Goal: Information Seeking & Learning: Learn about a topic

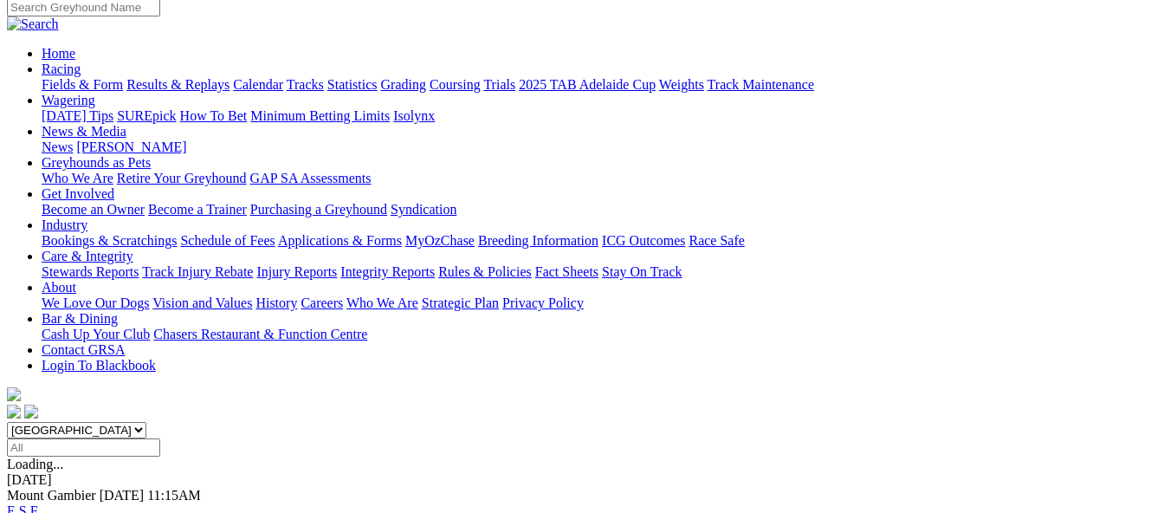
scroll to position [173, 0]
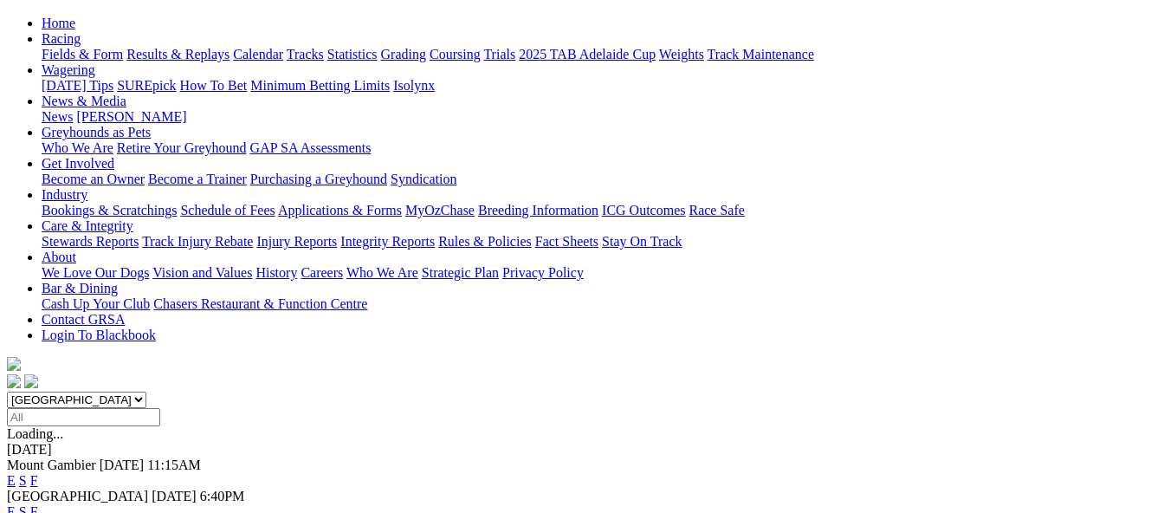
click at [38, 504] on link "F" at bounding box center [34, 511] width 8 height 15
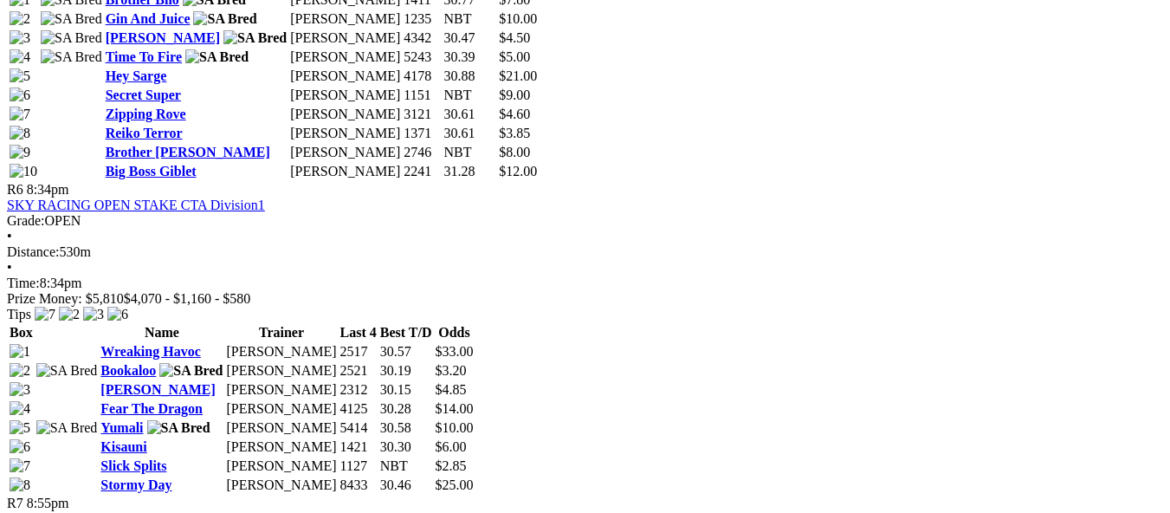
scroll to position [2339, 0]
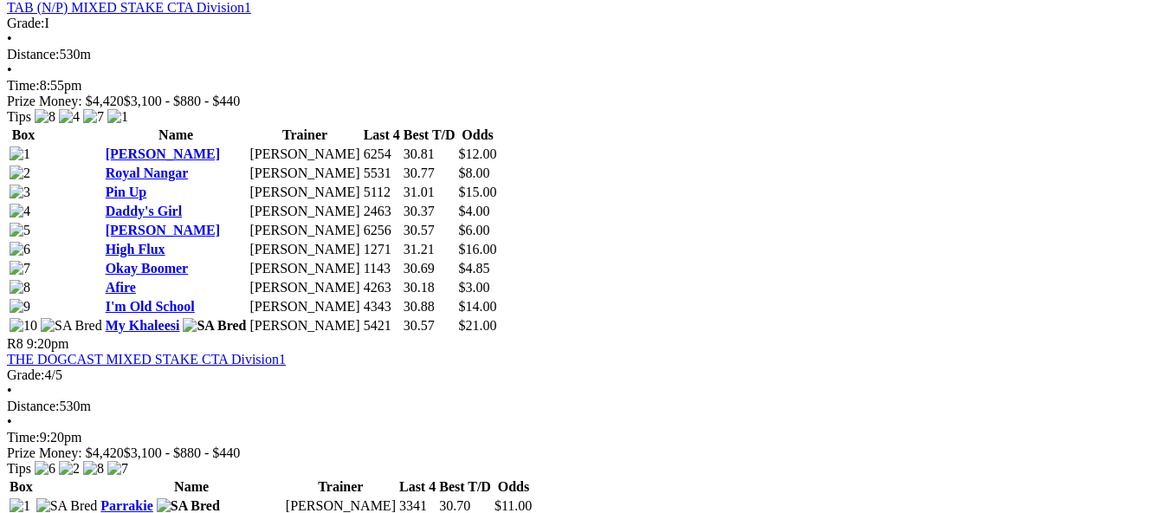
scroll to position [2859, 0]
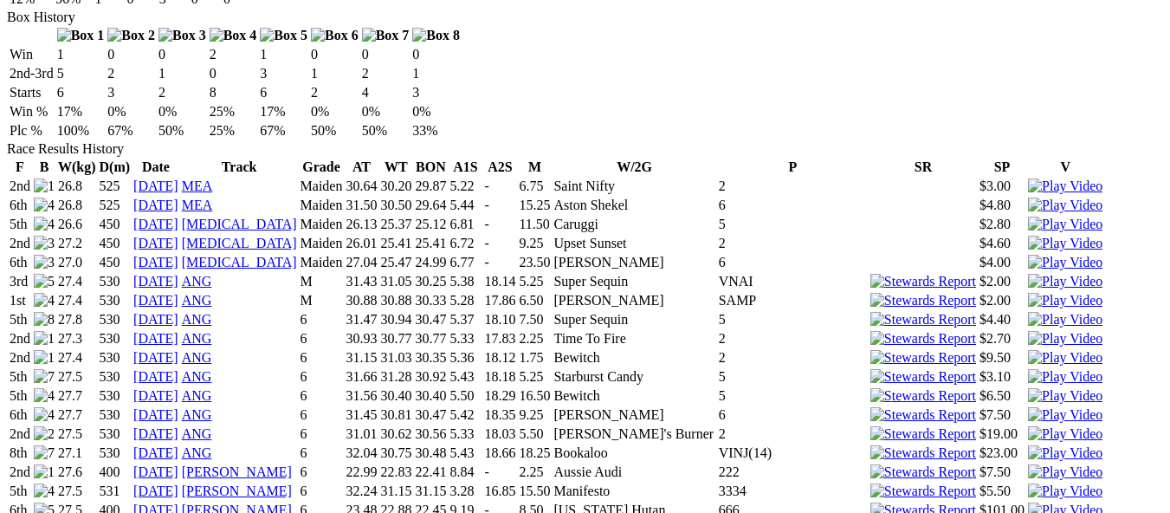
scroll to position [1213, 0]
